Goal: Information Seeking & Learning: Learn about a topic

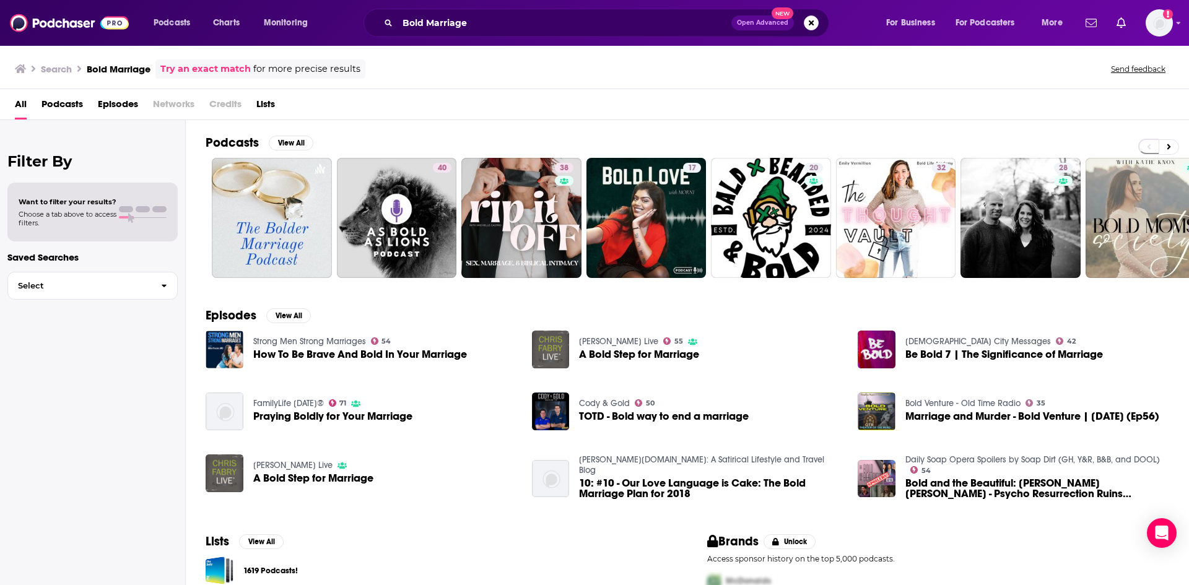
click at [476, 66] on div "Search Bold Marriage Try an exact match for more precise results Send feedback" at bounding box center [592, 68] width 1154 height 19
click at [399, 60] on div "Search Bold Marriage Try an exact match for more precise results Send feedback" at bounding box center [592, 68] width 1154 height 19
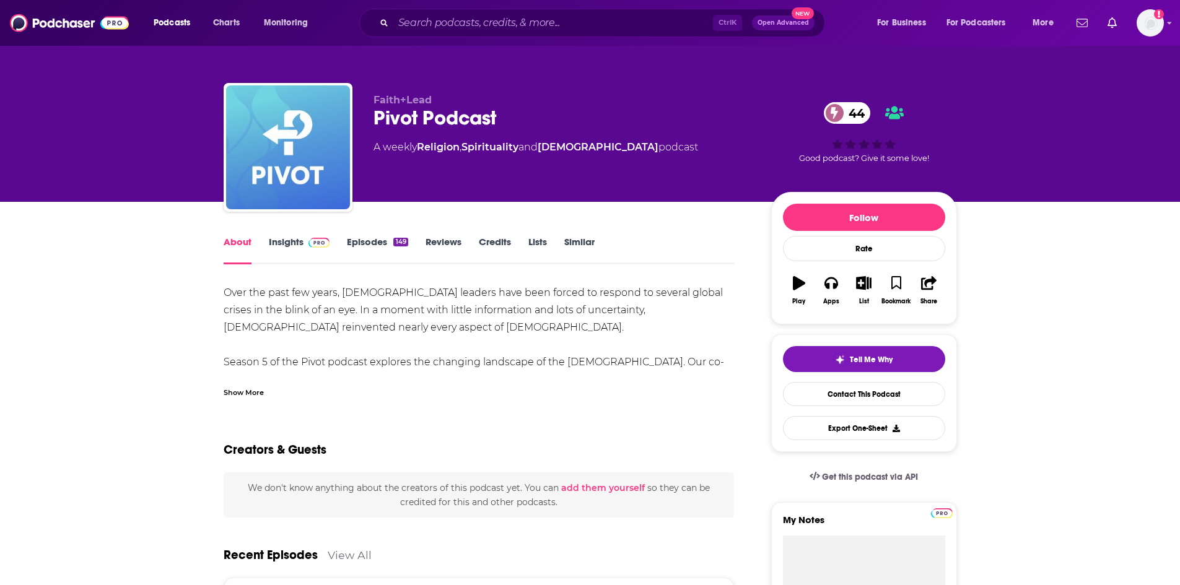
click at [256, 388] on div "Show More" at bounding box center [244, 392] width 40 height 12
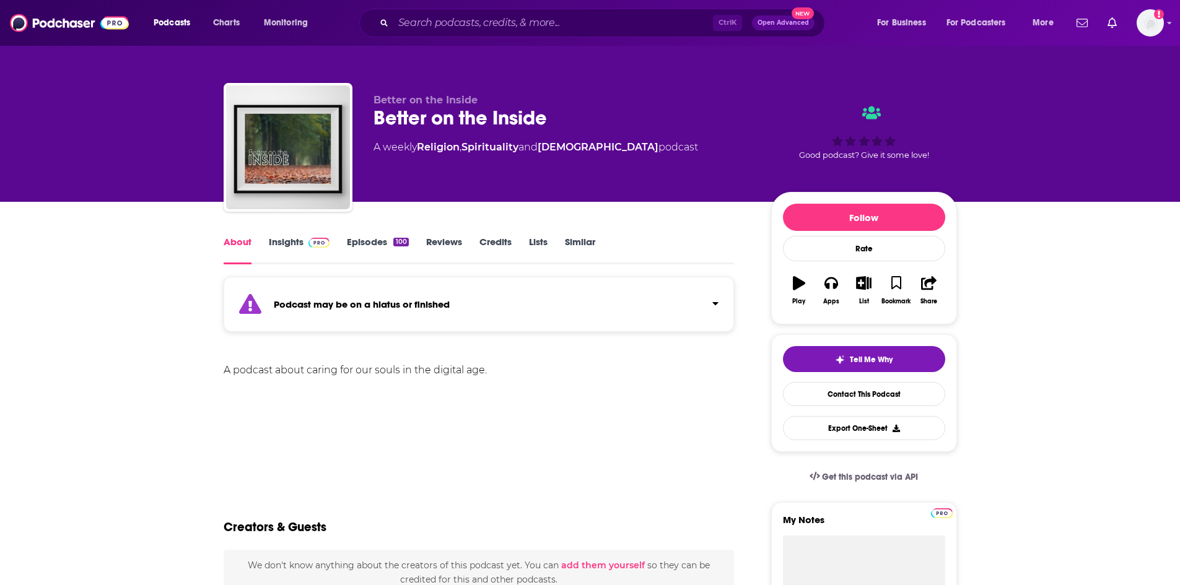
click at [397, 243] on div "100" at bounding box center [400, 242] width 15 height 9
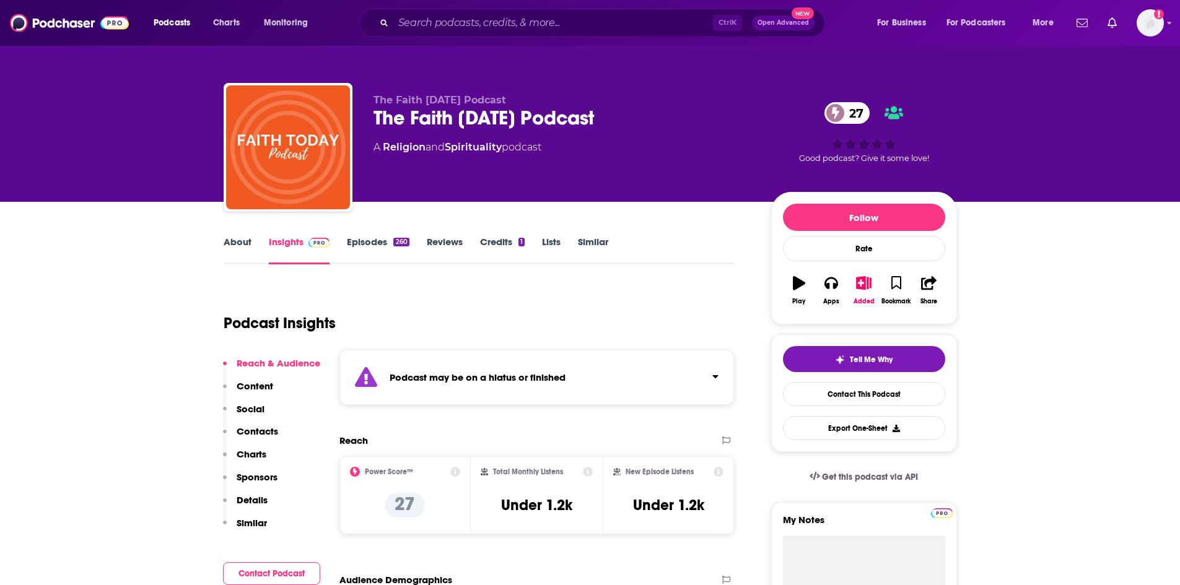
click at [378, 237] on link "Episodes 260" at bounding box center [378, 250] width 62 height 28
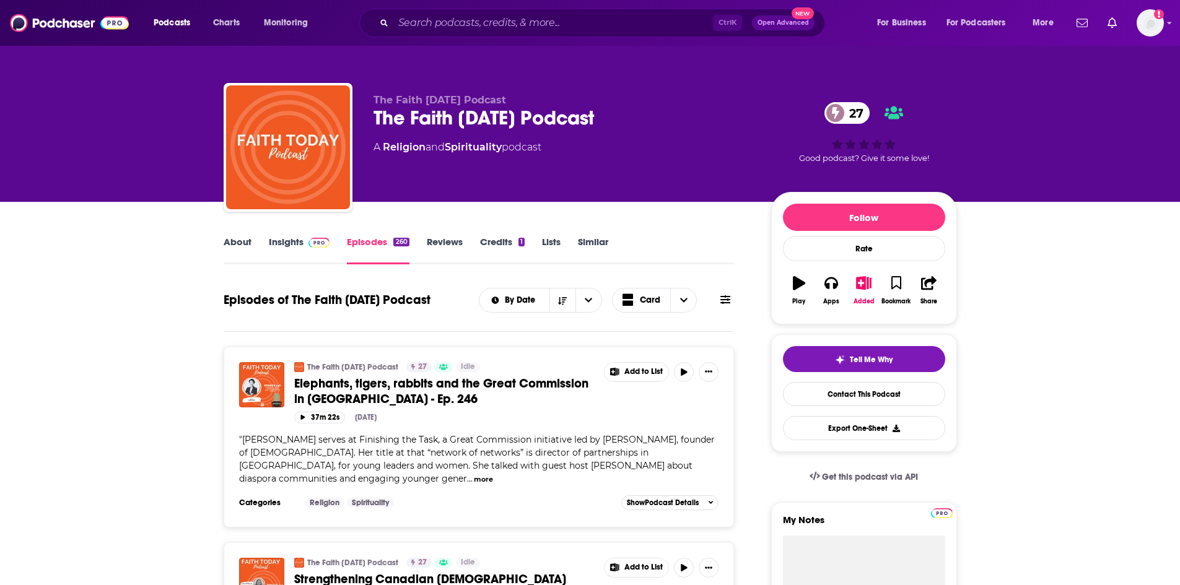
click at [243, 244] on link "About" at bounding box center [238, 250] width 28 height 28
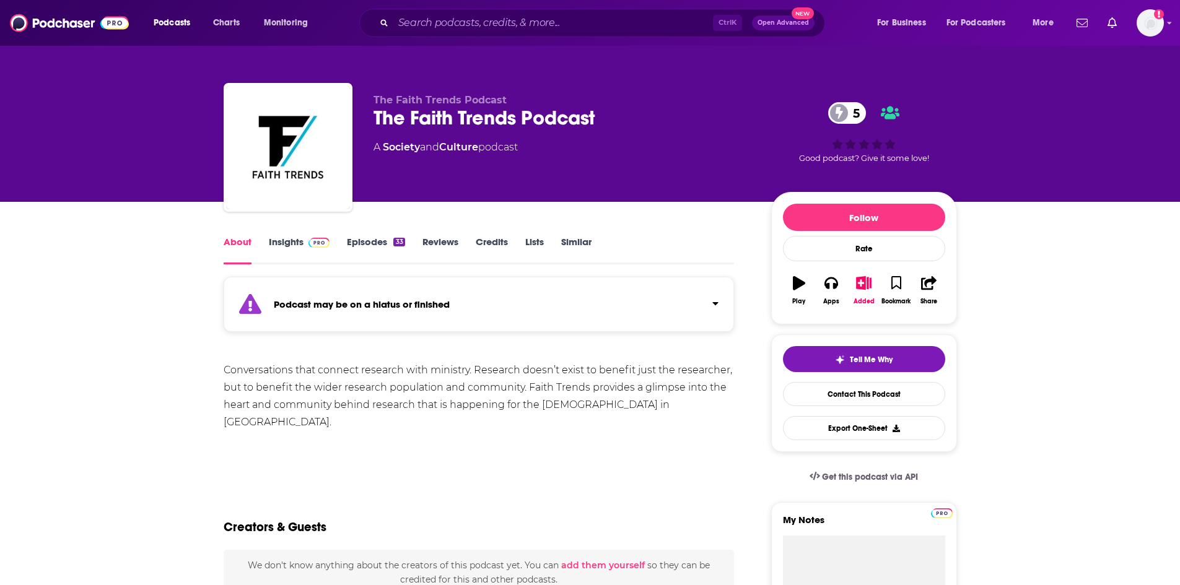
click at [373, 243] on link "Episodes 33" at bounding box center [376, 250] width 58 height 28
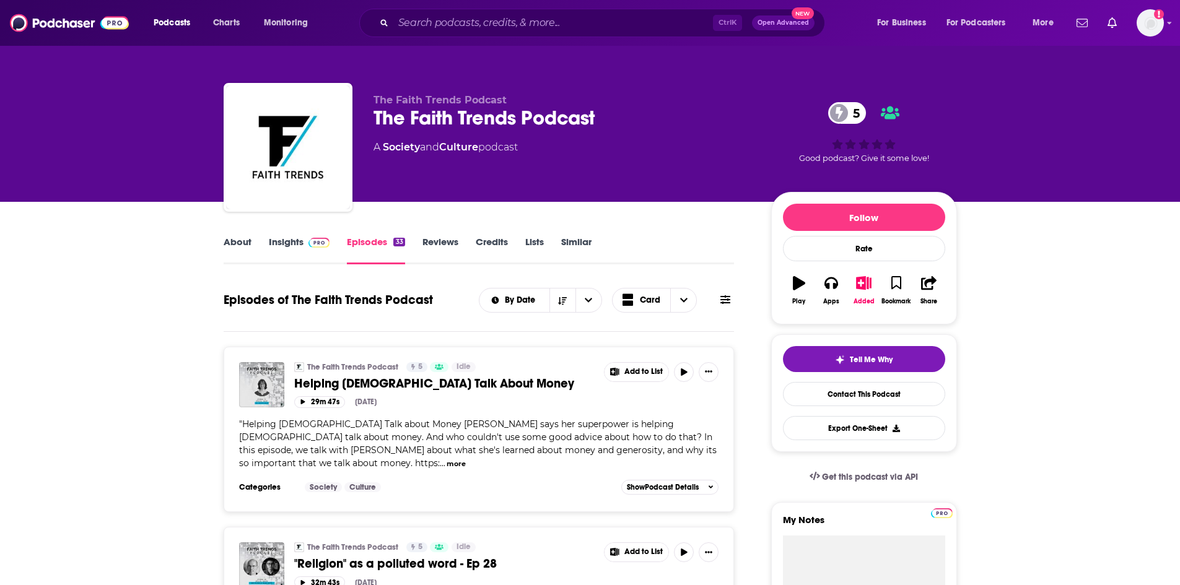
click at [237, 251] on link "About" at bounding box center [238, 250] width 28 height 28
